Goal: Find specific page/section: Find specific page/section

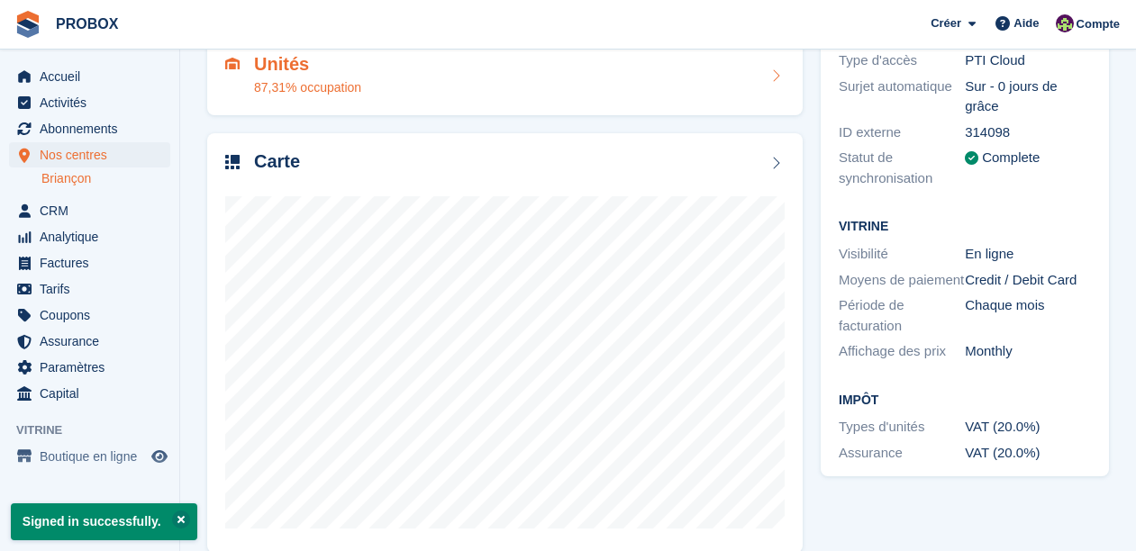
scroll to position [201, 0]
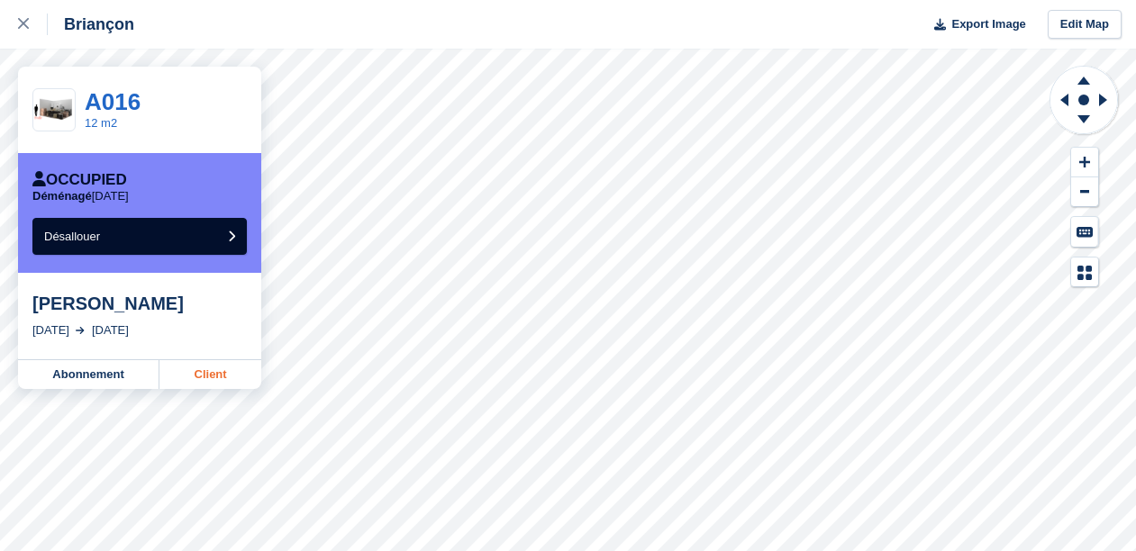
click at [207, 375] on link "Client" at bounding box center [210, 374] width 102 height 29
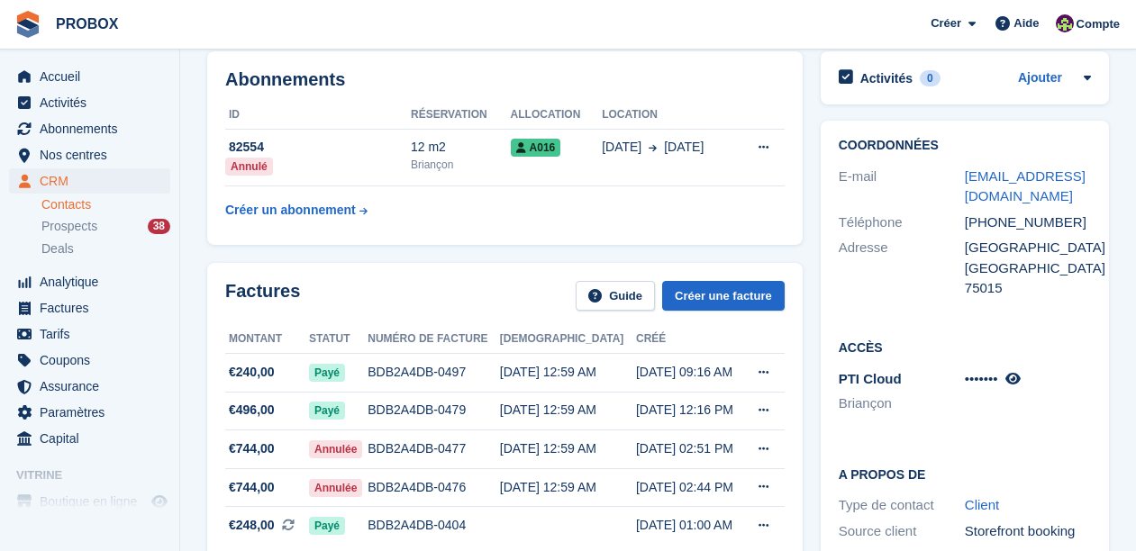
scroll to position [82, 0]
click at [1019, 372] on icon at bounding box center [1012, 379] width 15 height 14
